Goal: Task Accomplishment & Management: Use online tool/utility

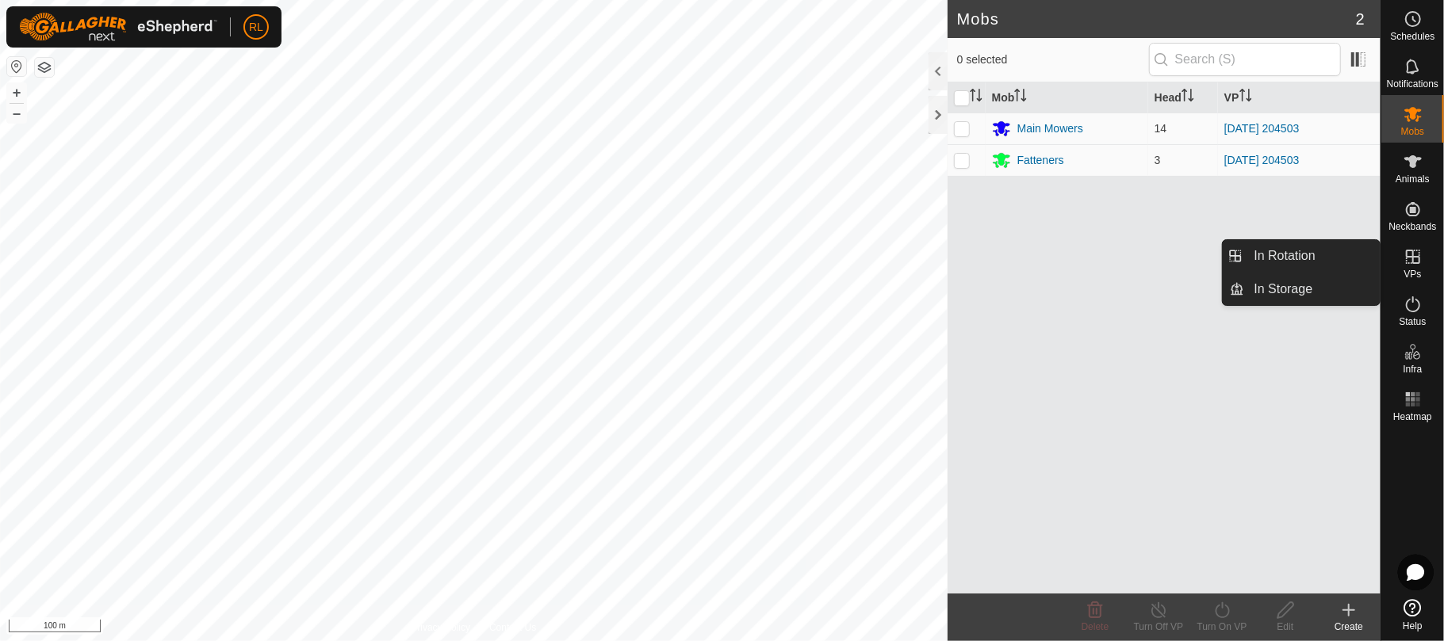
click at [1410, 273] on span "VPs" at bounding box center [1411, 275] width 17 height 10
click at [1410, 254] on icon at bounding box center [1412, 256] width 19 height 19
click at [1317, 261] on link "In Rotation" at bounding box center [1313, 256] width 136 height 32
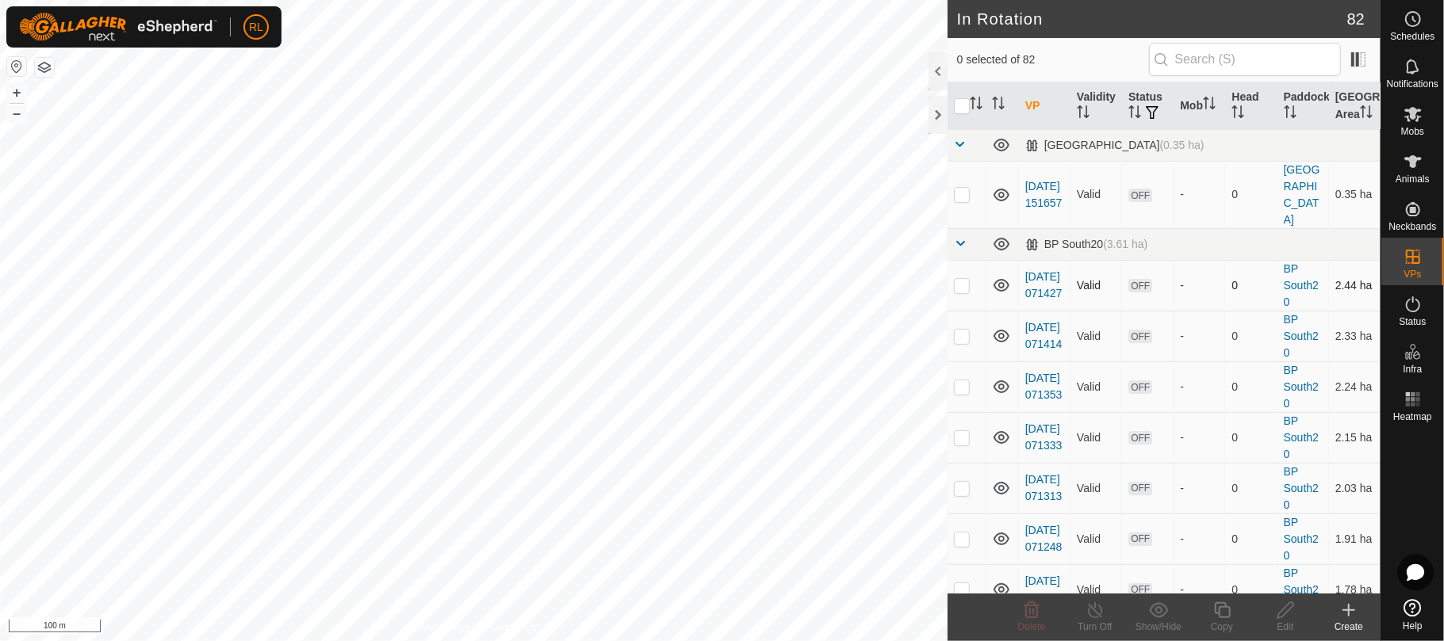
checkbox input "true"
click at [1229, 610] on icon at bounding box center [1222, 611] width 16 height 16
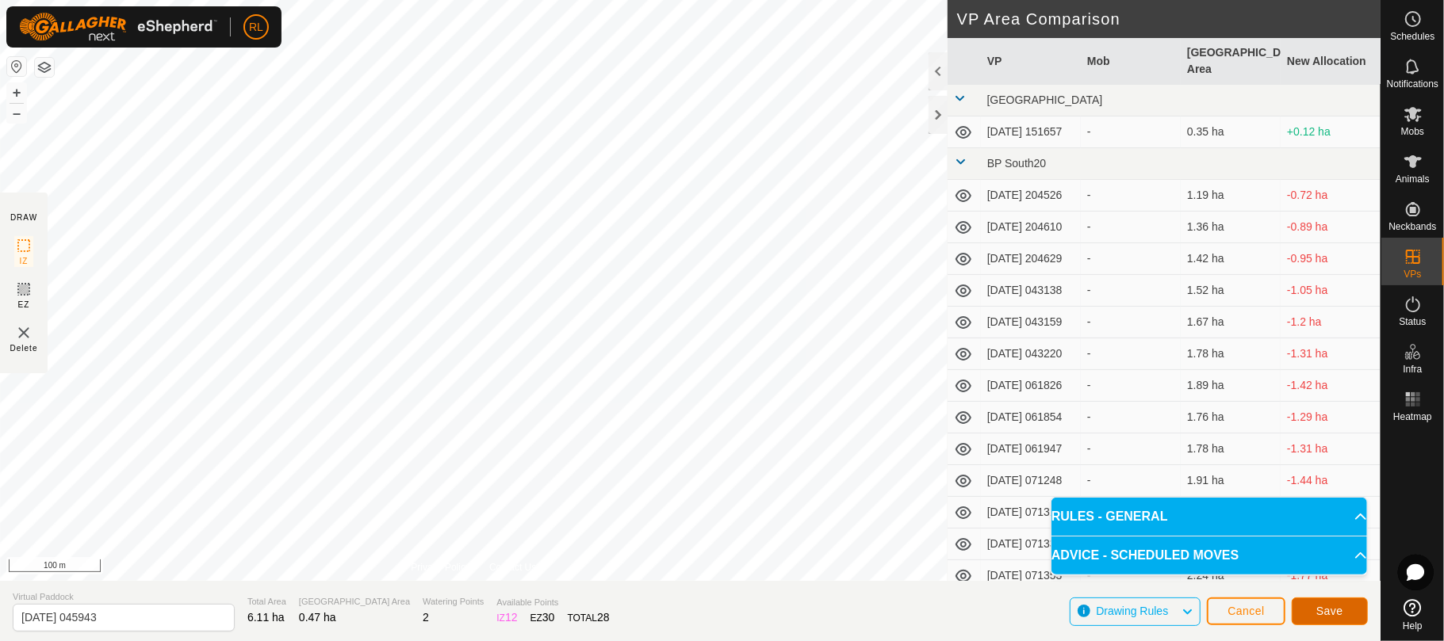
click at [1336, 617] on span "Save" at bounding box center [1329, 611] width 27 height 13
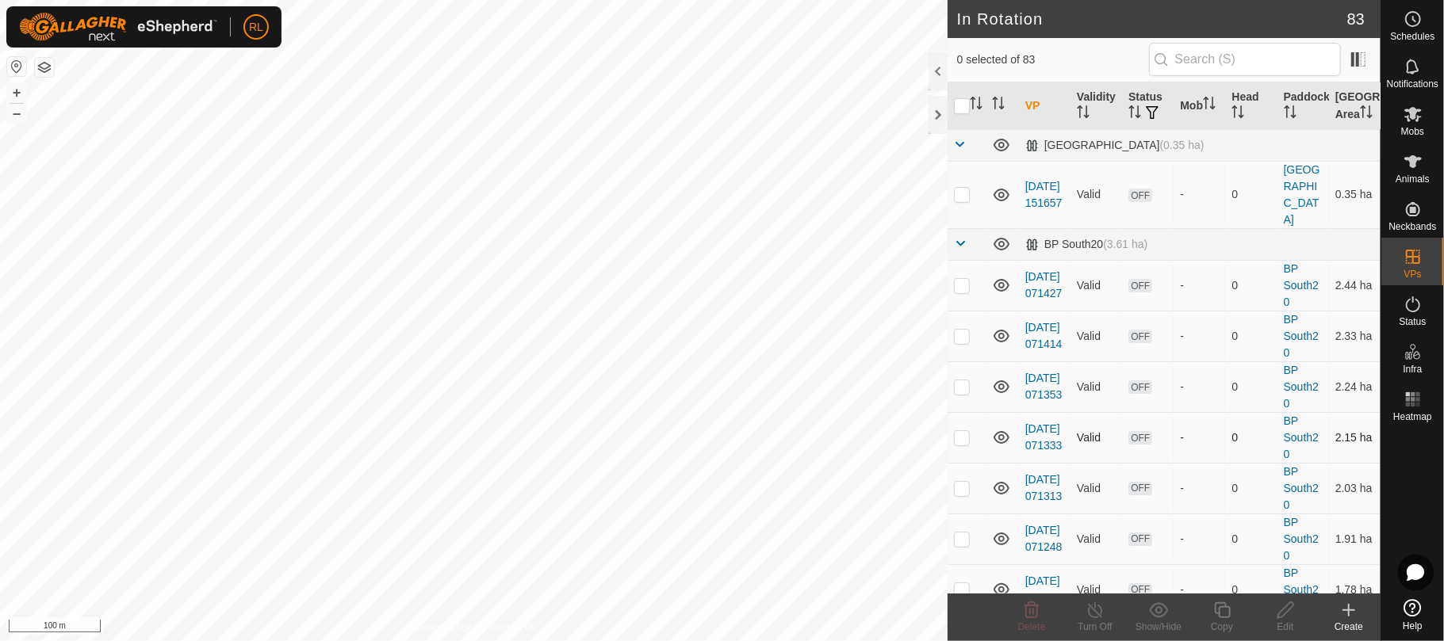
checkbox input "true"
click at [1216, 612] on icon at bounding box center [1222, 610] width 20 height 19
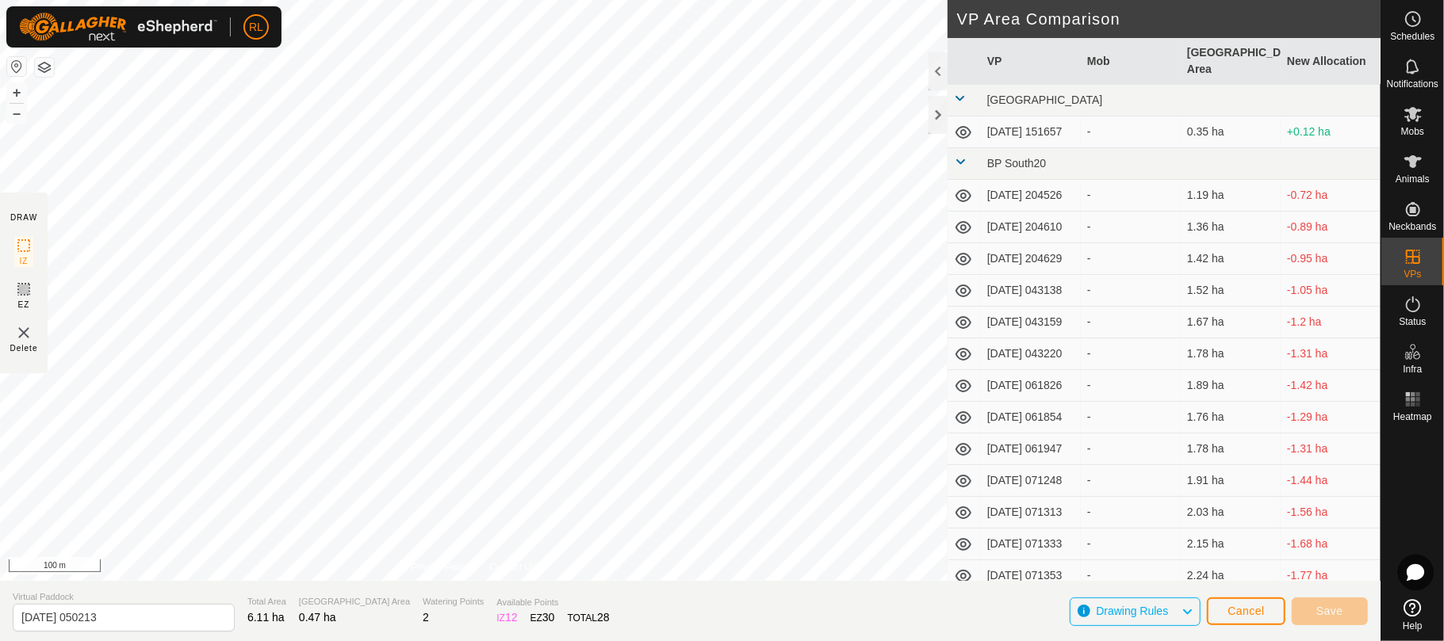
type input "[DATE] 050215"
click at [1336, 610] on span "Save" at bounding box center [1329, 611] width 27 height 13
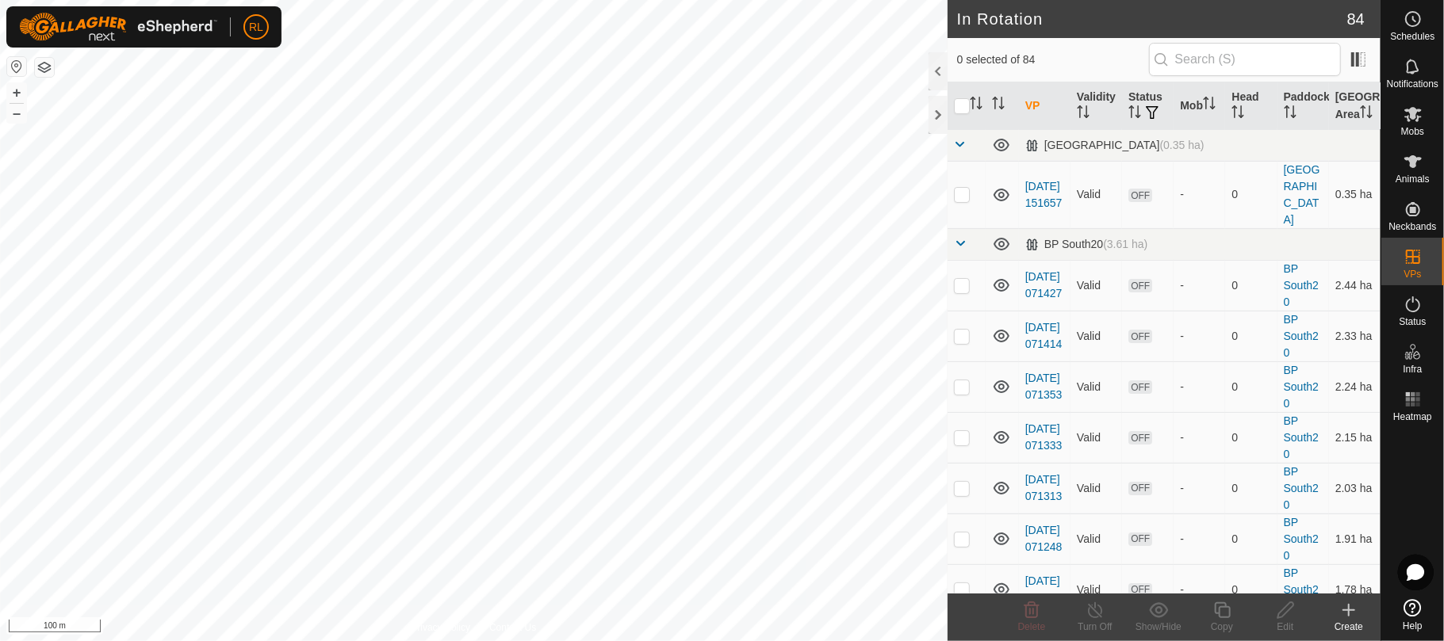
checkbox input "true"
click at [1227, 612] on icon at bounding box center [1222, 610] width 20 height 19
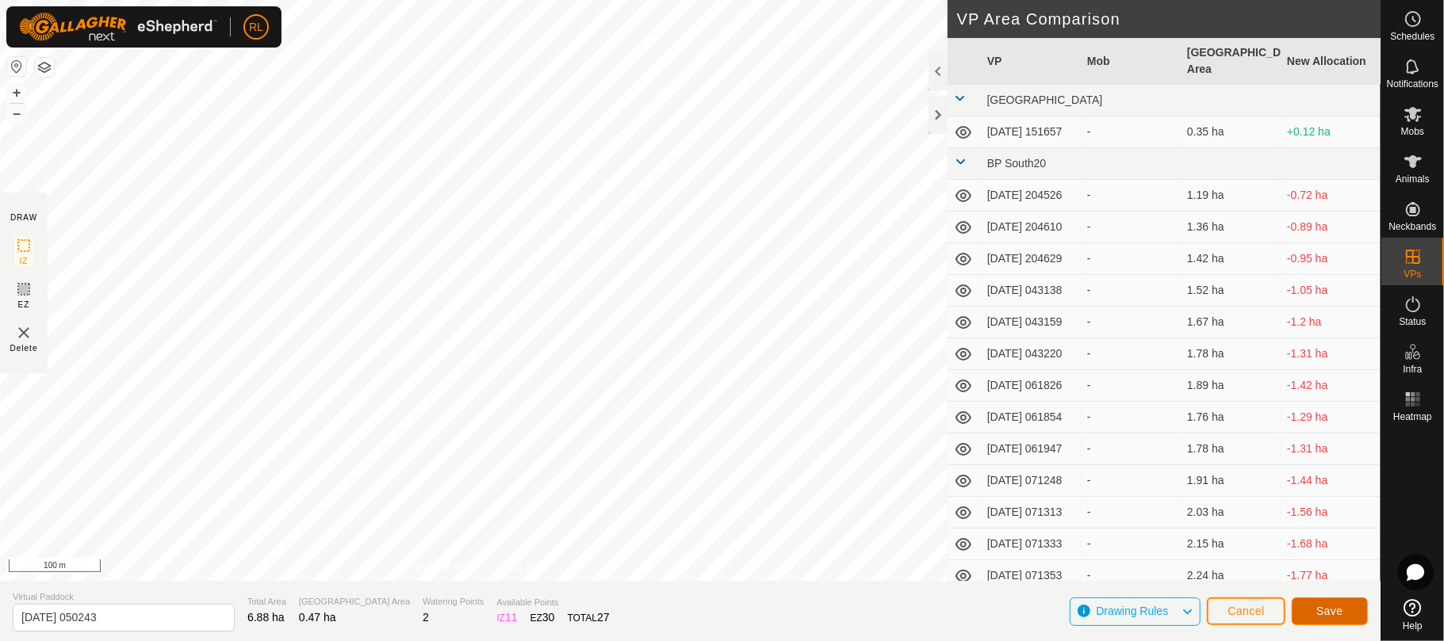
click at [1345, 612] on button "Save" at bounding box center [1329, 612] width 76 height 28
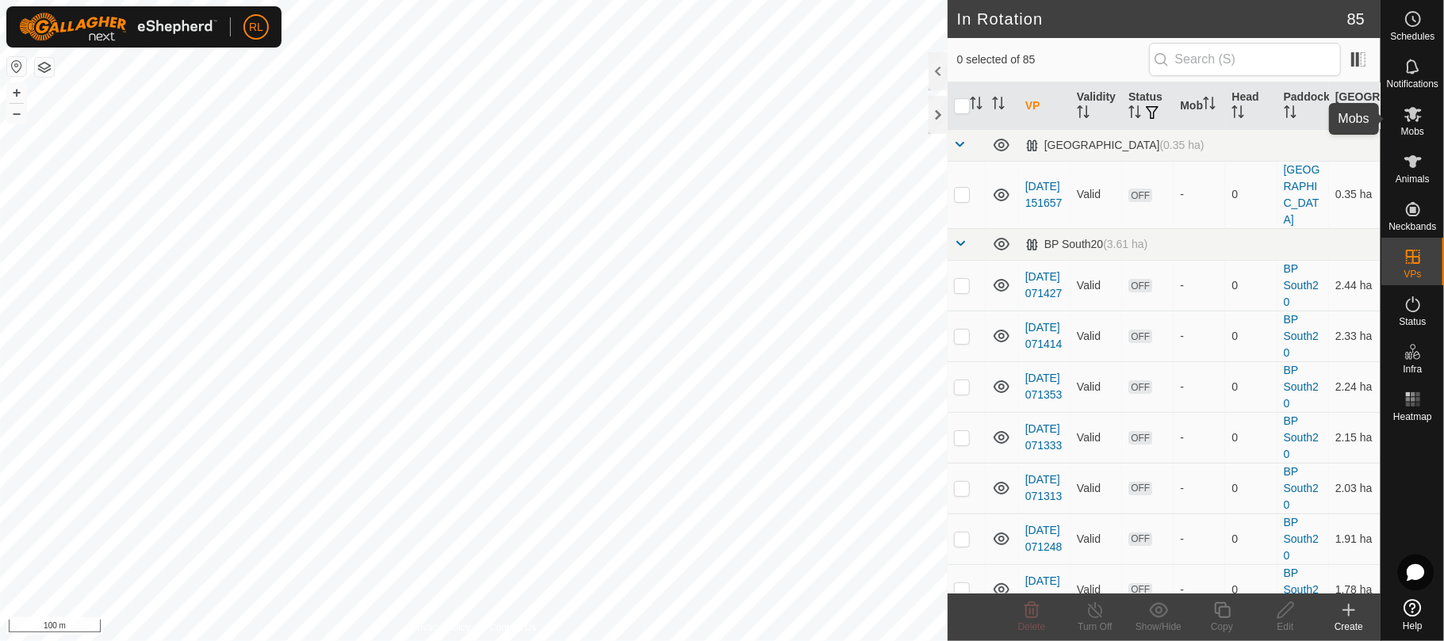
click at [1412, 108] on icon at bounding box center [1412, 114] width 17 height 15
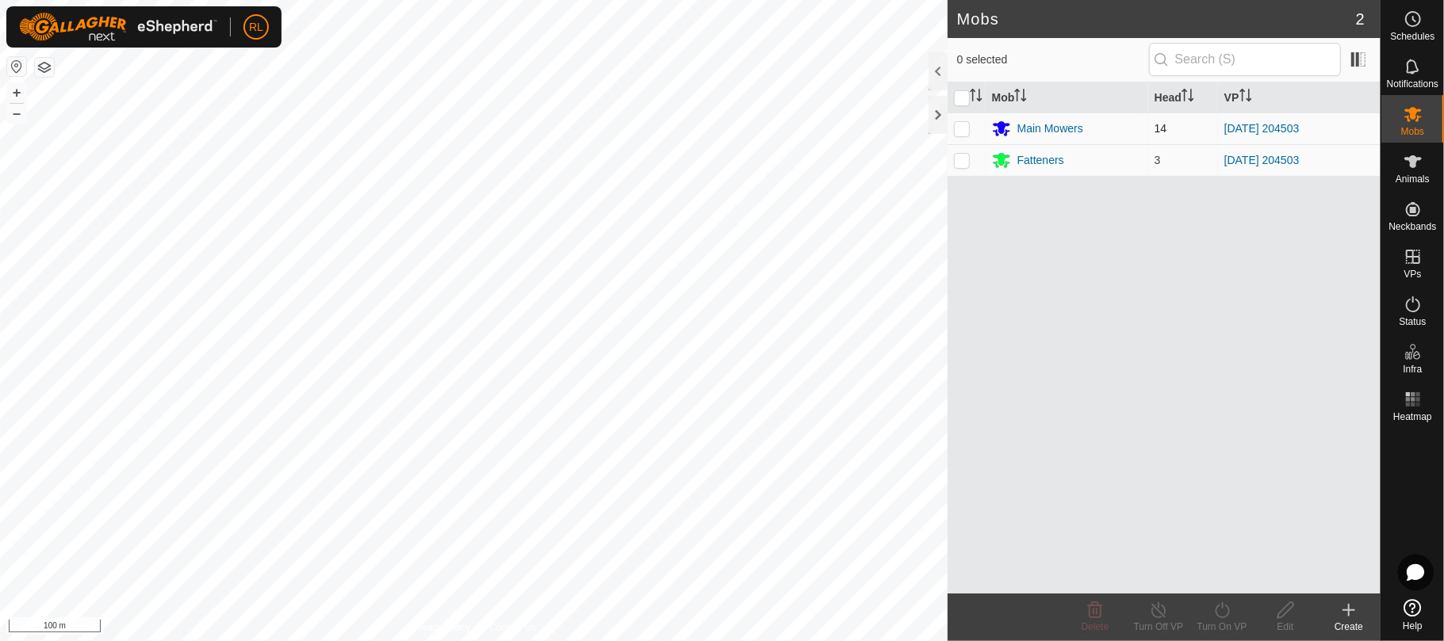
click at [964, 124] on p-checkbox at bounding box center [962, 128] width 16 height 13
checkbox input "true"
click at [1222, 606] on icon at bounding box center [1222, 610] width 20 height 19
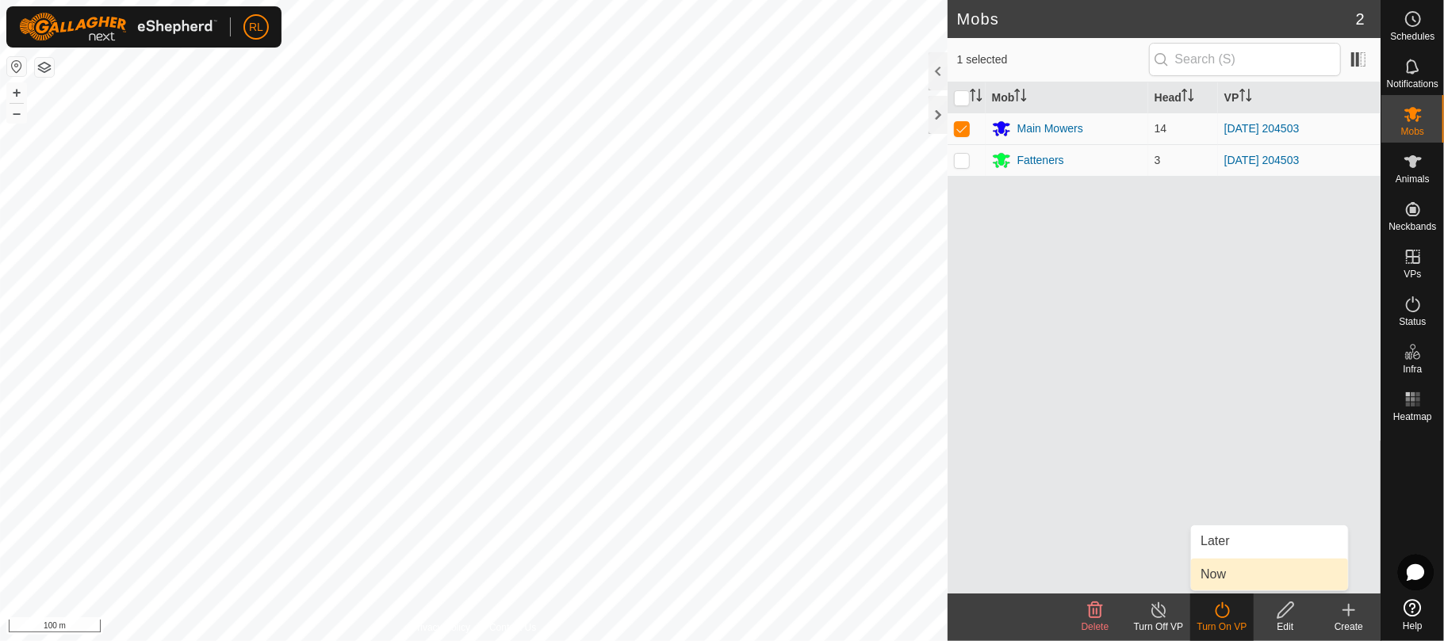
click at [1215, 571] on link "Now" at bounding box center [1269, 575] width 157 height 32
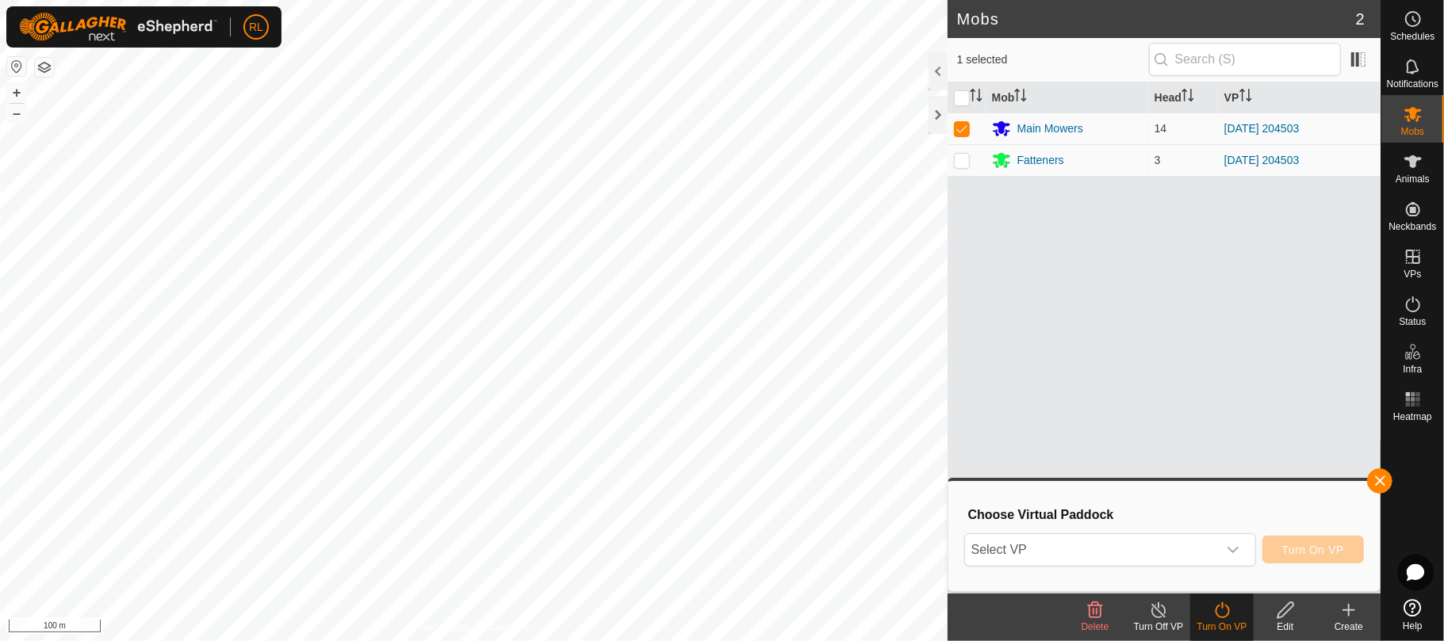
click at [1215, 569] on div "Choose Virtual Paddock Select VP Turn On VP" at bounding box center [1164, 536] width 412 height 90
click at [1230, 549] on icon "dropdown trigger" at bounding box center [1232, 550] width 13 height 13
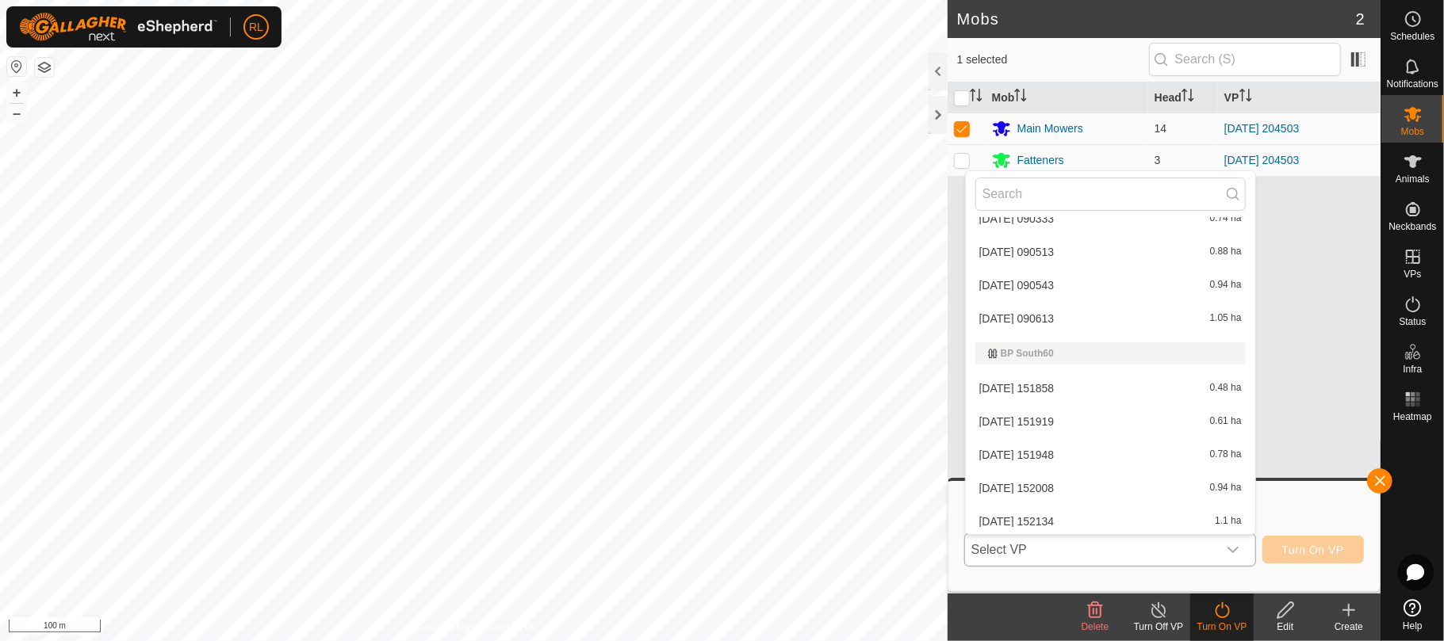
scroll to position [2730, 0]
click at [1054, 450] on li "[DATE] 045943 0.47 ha" at bounding box center [1110, 452] width 289 height 32
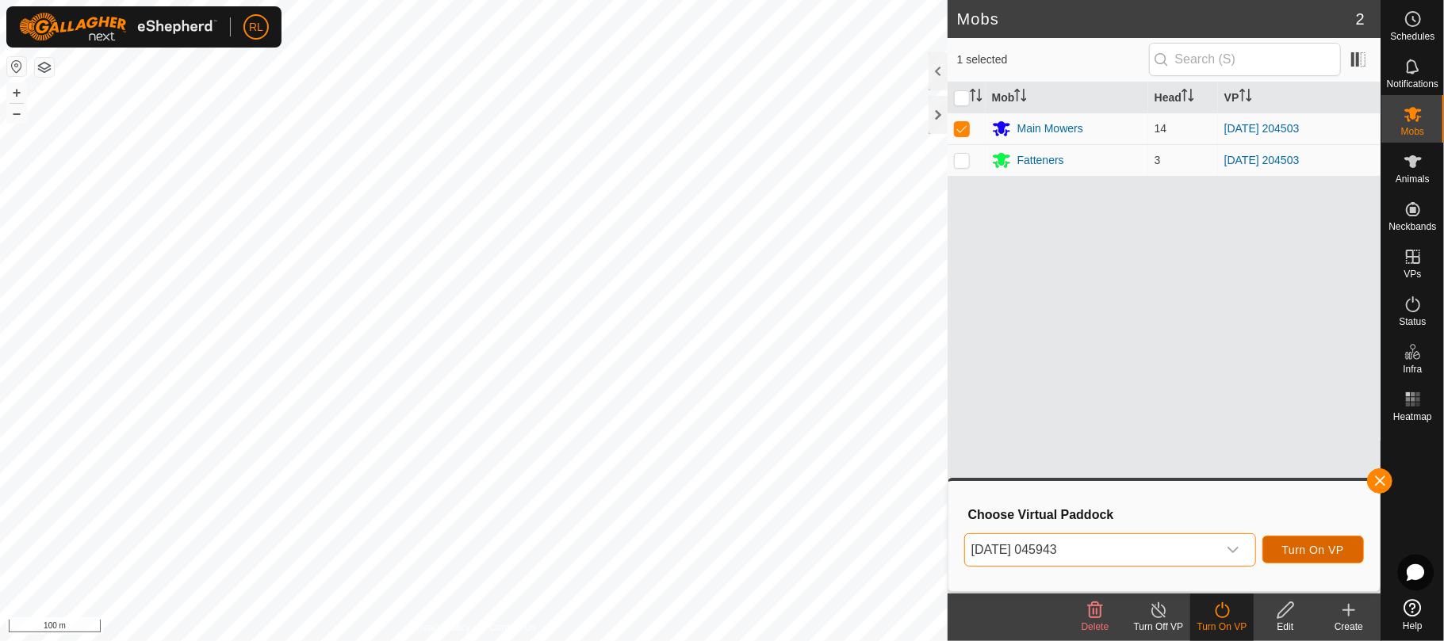
click at [1308, 545] on span "Turn On VP" at bounding box center [1313, 550] width 62 height 13
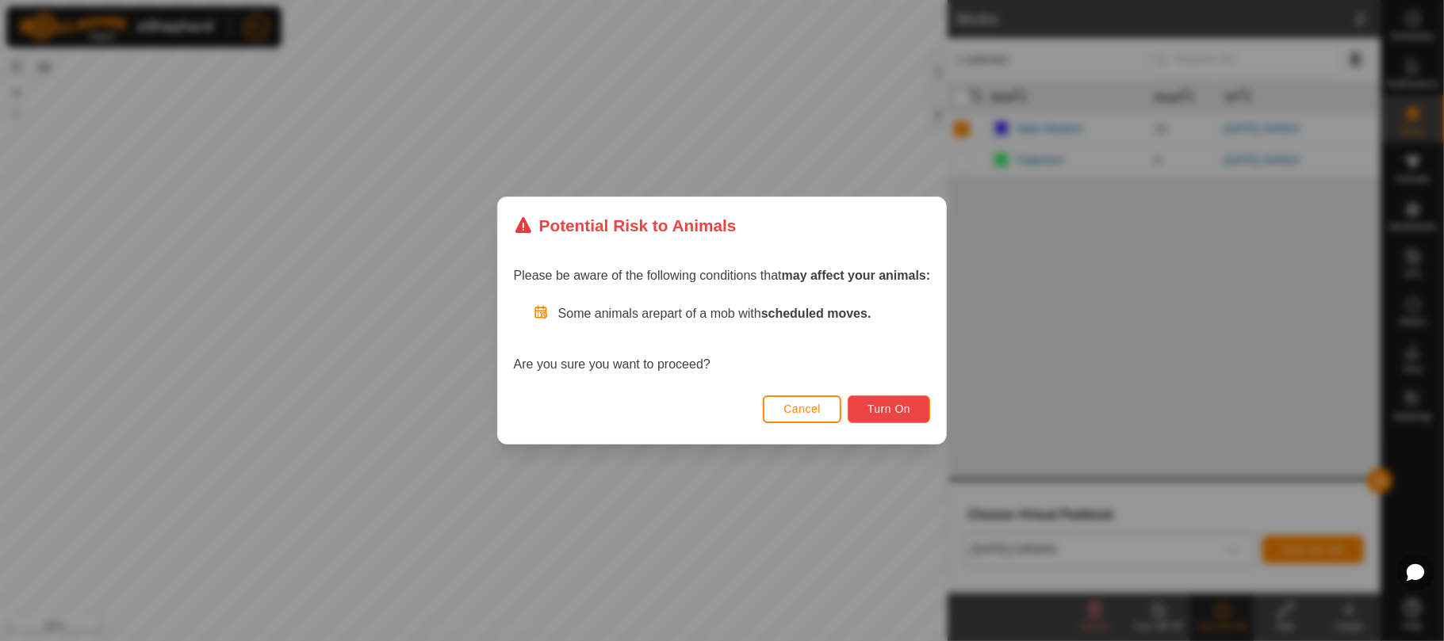
click at [893, 413] on span "Turn On" at bounding box center [888, 409] width 43 height 13
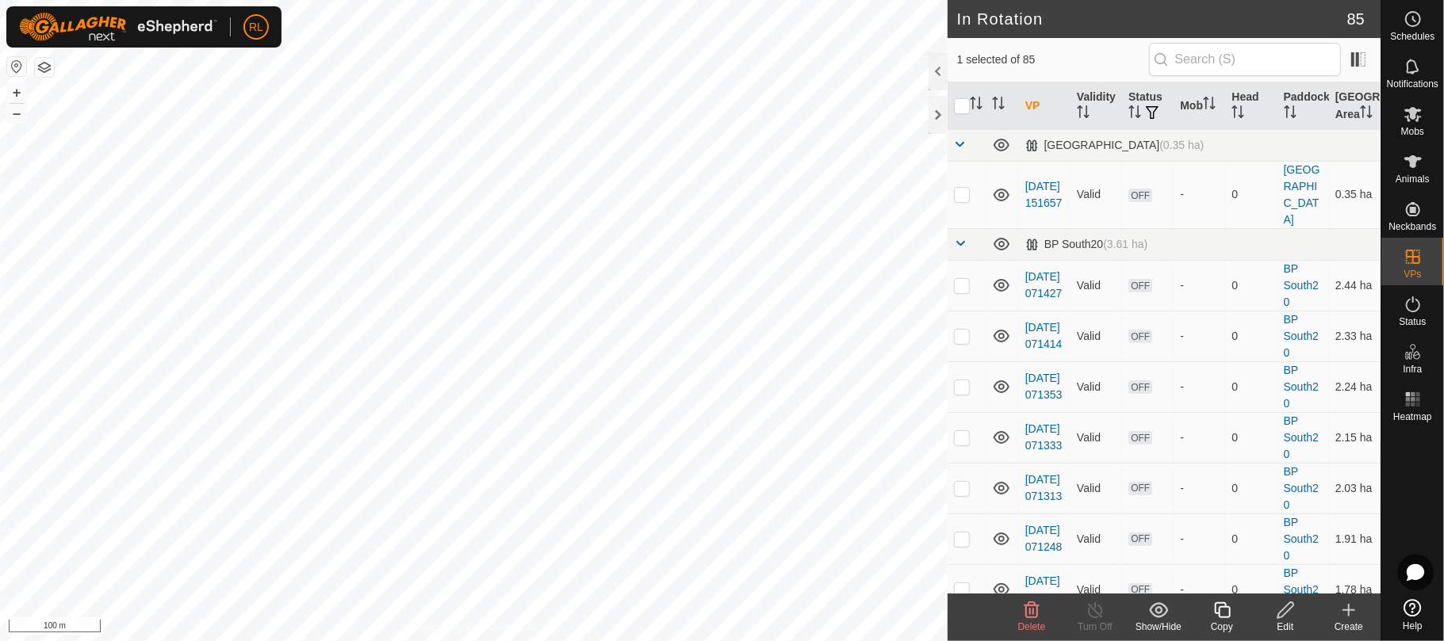
click at [1225, 614] on icon at bounding box center [1222, 610] width 20 height 19
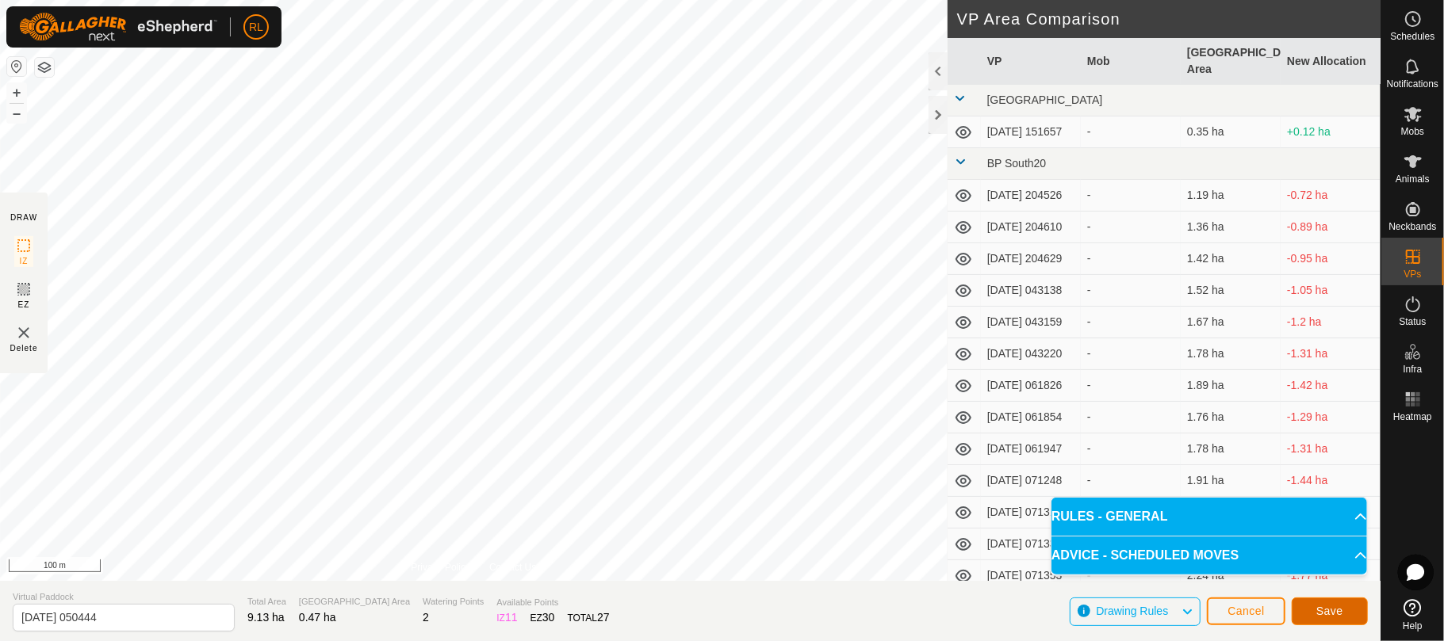
click at [1322, 605] on span "Save" at bounding box center [1329, 611] width 27 height 13
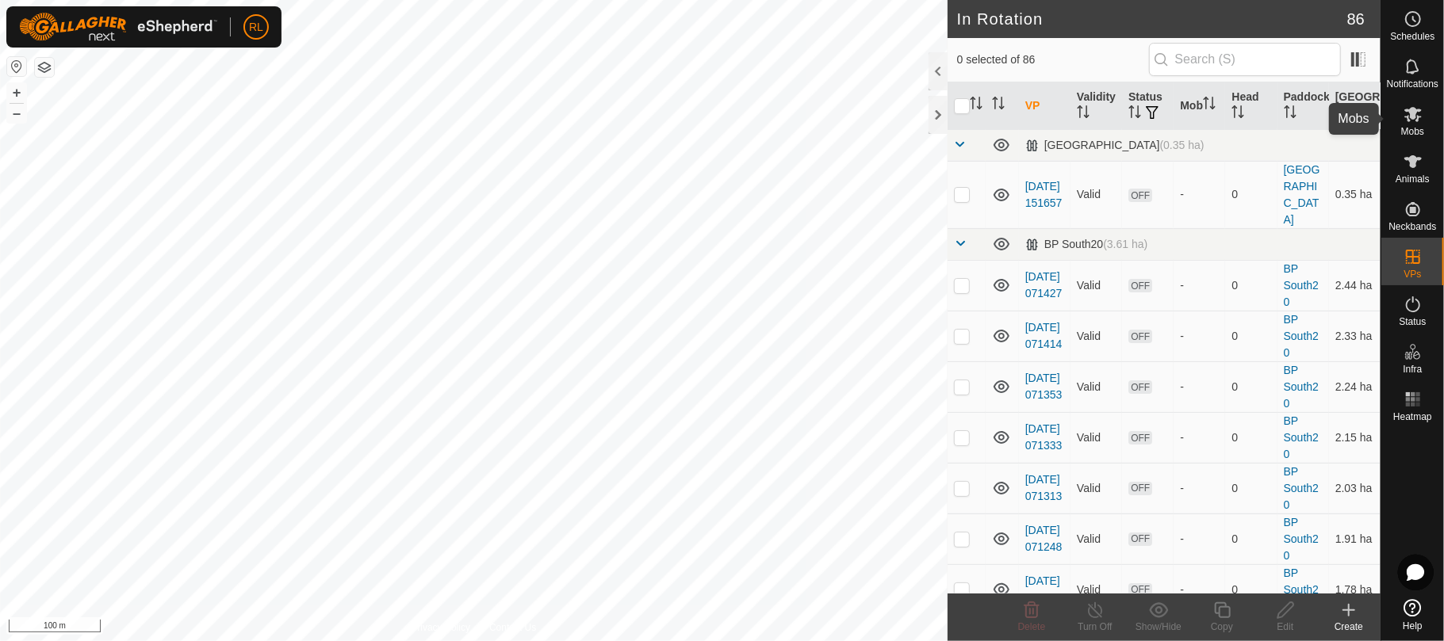
click at [1408, 128] on span "Mobs" at bounding box center [1412, 132] width 23 height 10
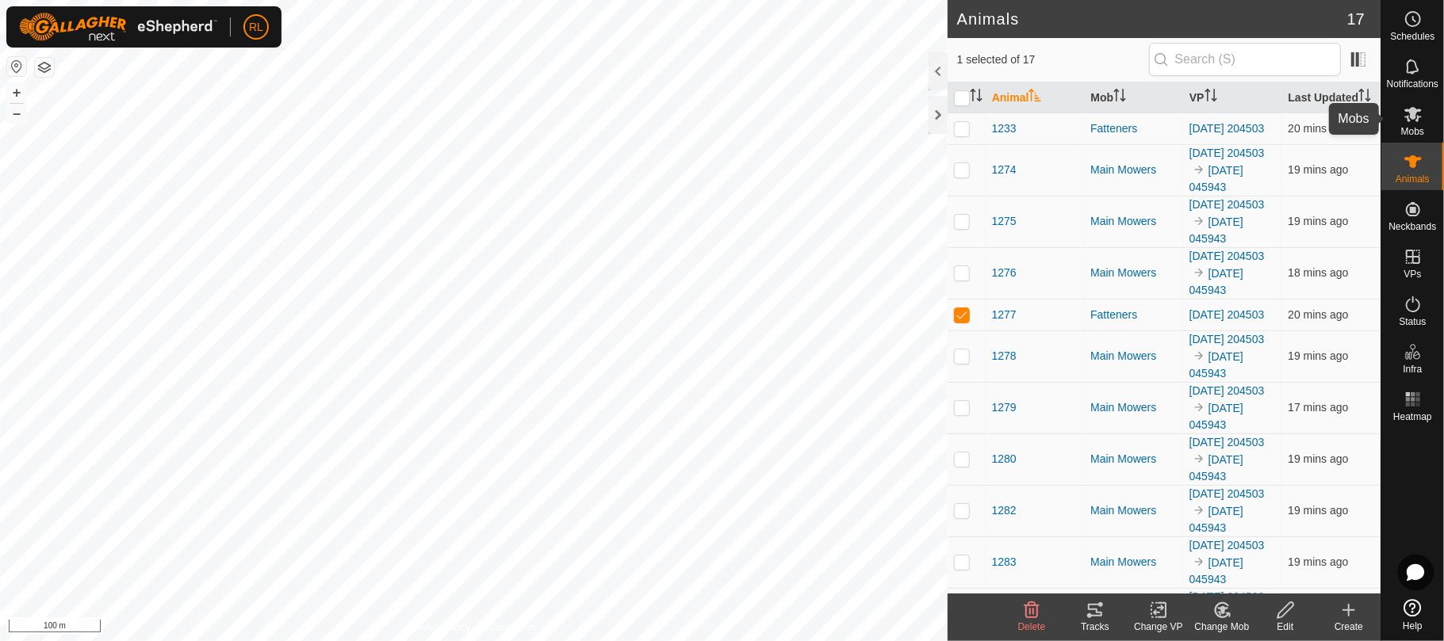
click at [1416, 115] on icon at bounding box center [1412, 114] width 19 height 19
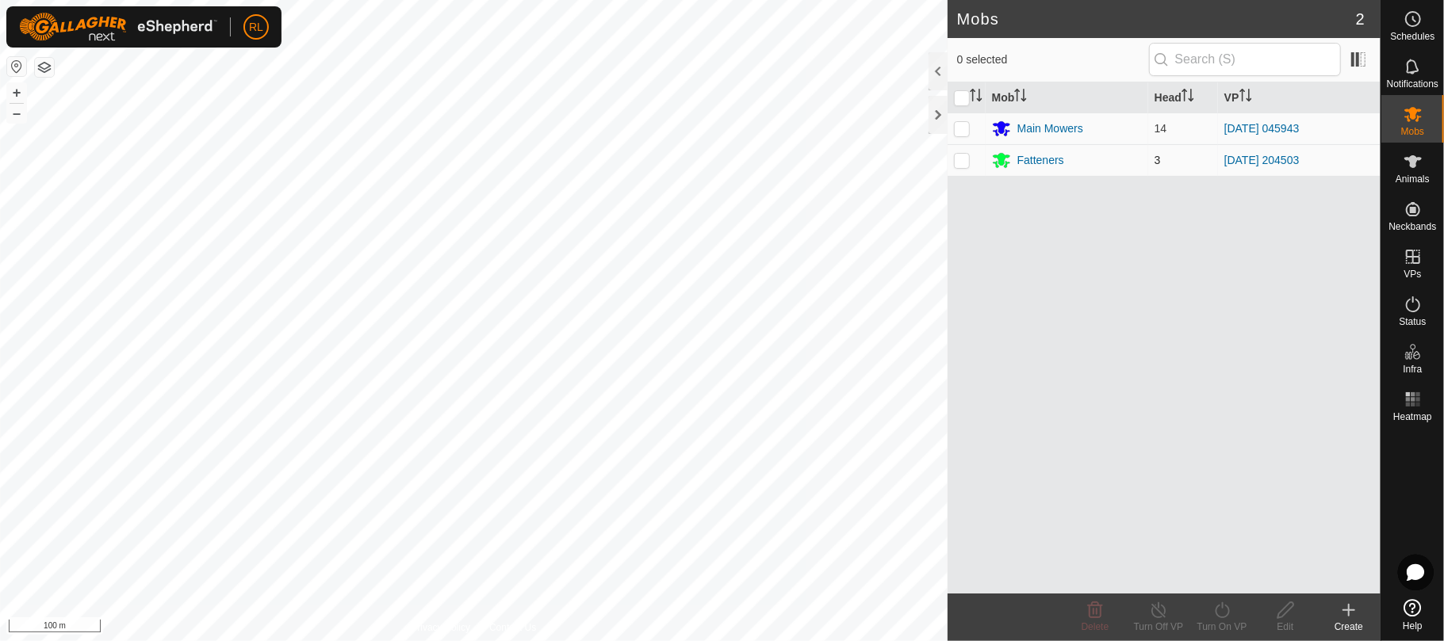
click at [962, 160] on p-checkbox at bounding box center [962, 160] width 16 height 13
checkbox input "true"
click at [1219, 620] on div "Turn On VP" at bounding box center [1221, 627] width 63 height 14
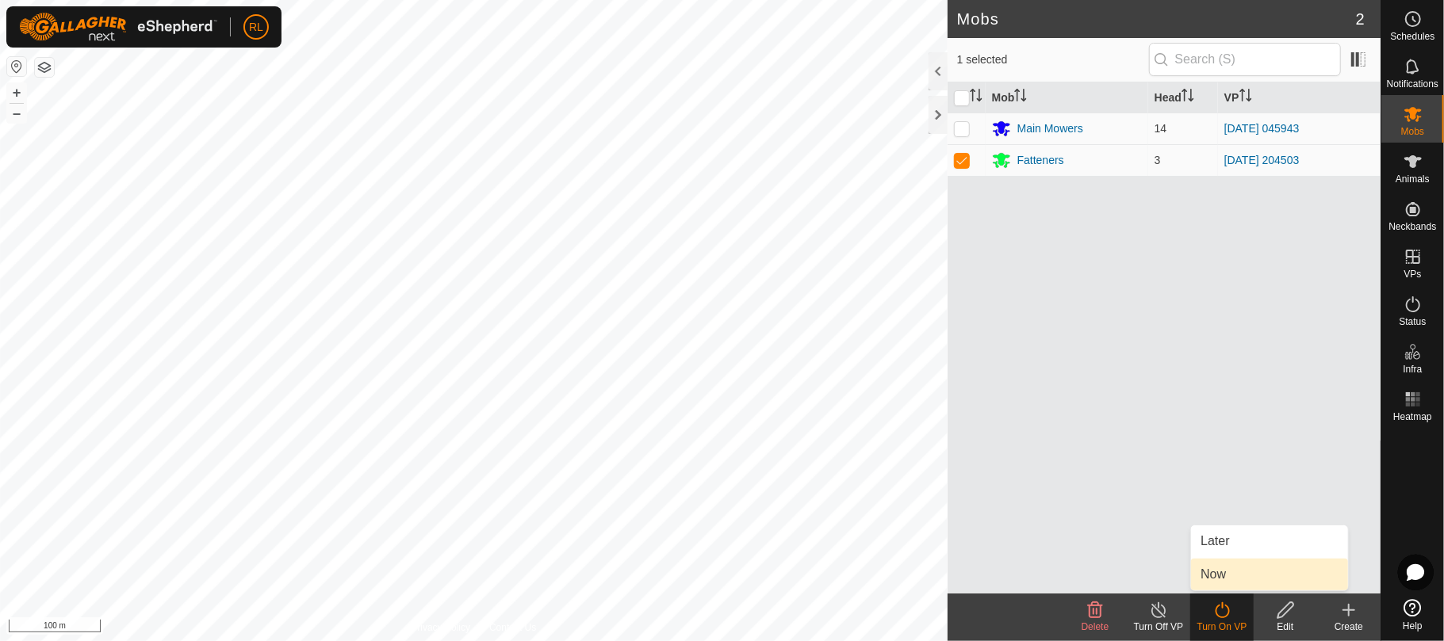
click at [1219, 579] on link "Now" at bounding box center [1269, 575] width 157 height 32
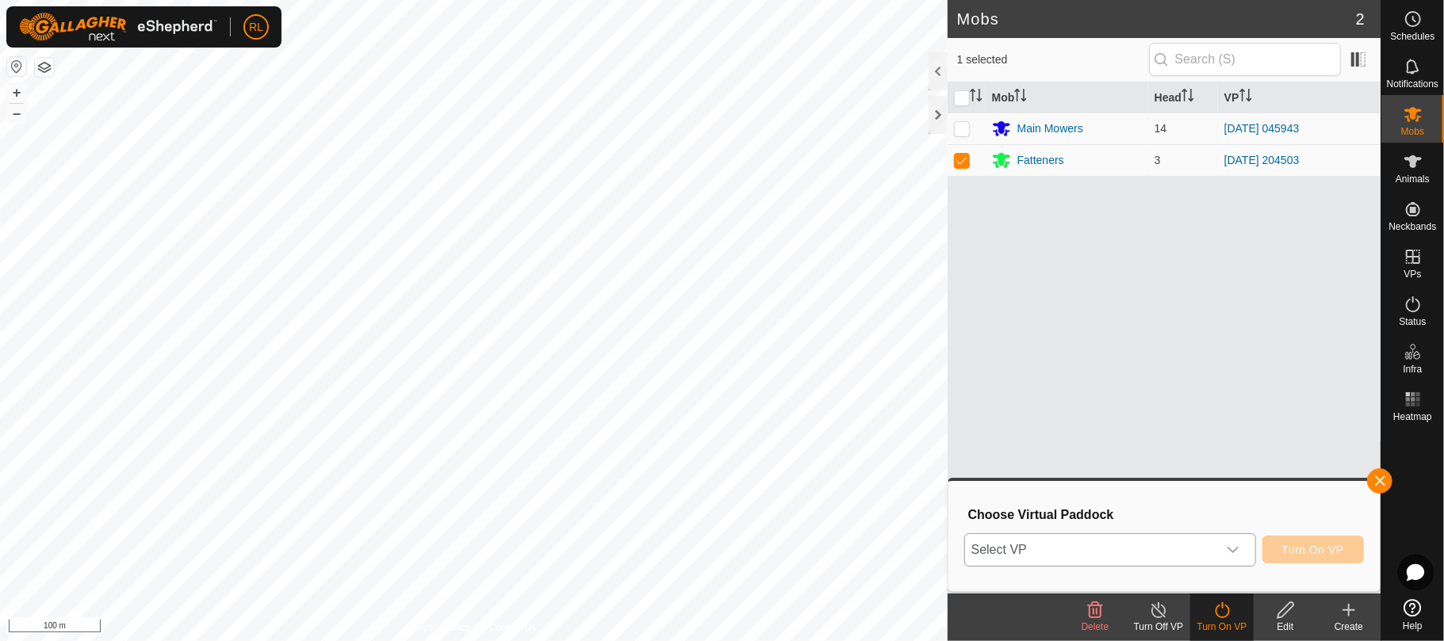
click at [1234, 546] on icon "dropdown trigger" at bounding box center [1232, 550] width 13 height 13
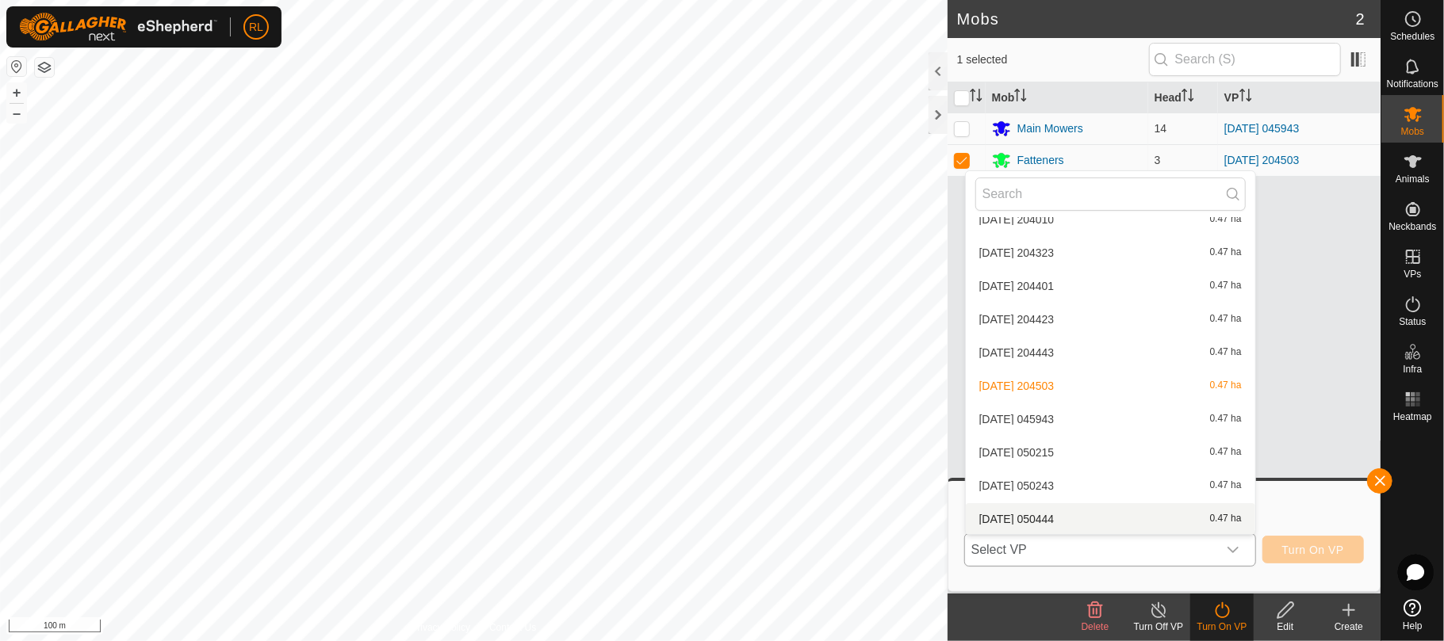
scroll to position [2764, 0]
click at [1075, 515] on li "[DATE] 050444 0.47 ha" at bounding box center [1110, 519] width 289 height 32
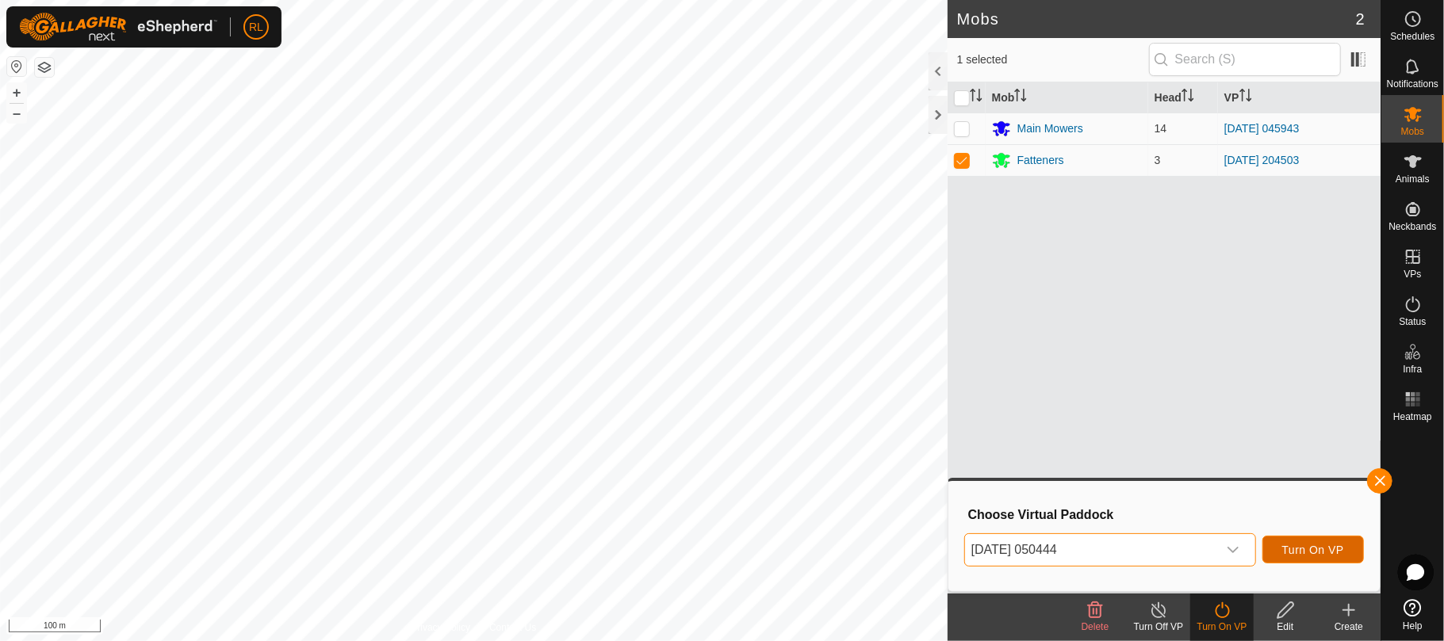
click at [1302, 550] on span "Turn On VP" at bounding box center [1313, 550] width 62 height 13
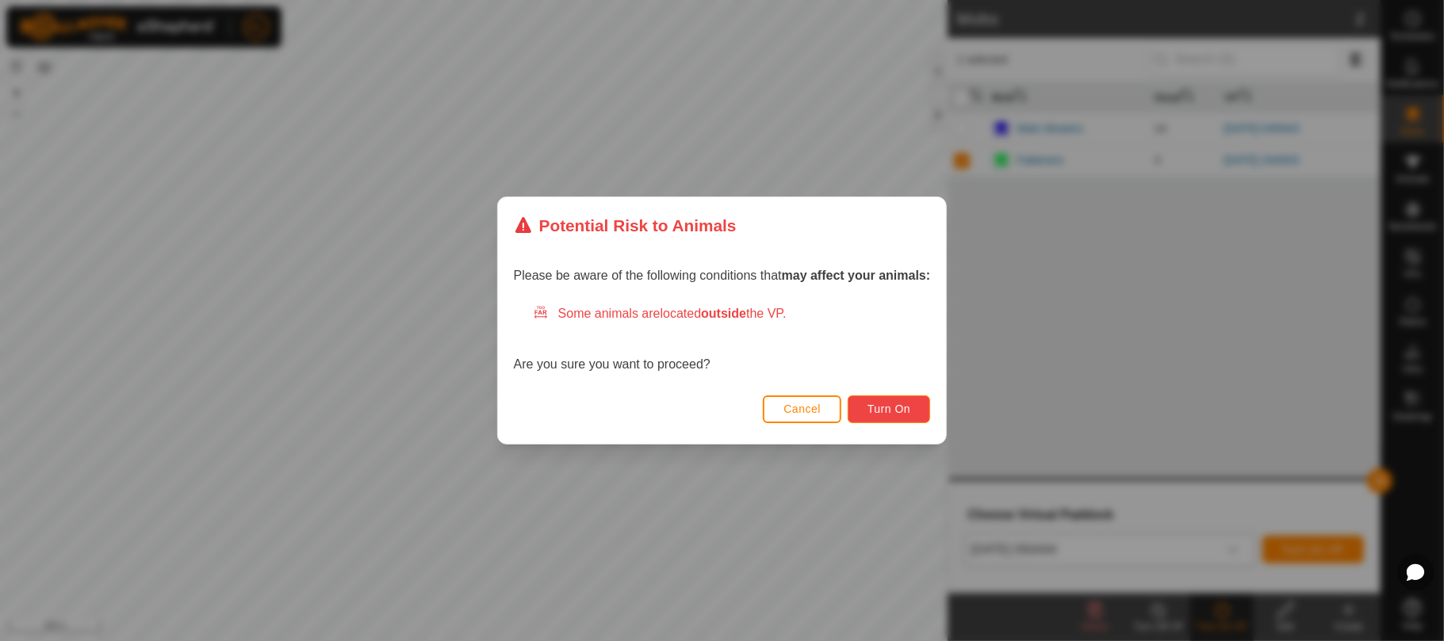
click at [892, 404] on span "Turn On" at bounding box center [888, 409] width 43 height 13
